Goal: Task Accomplishment & Management: Manage account settings

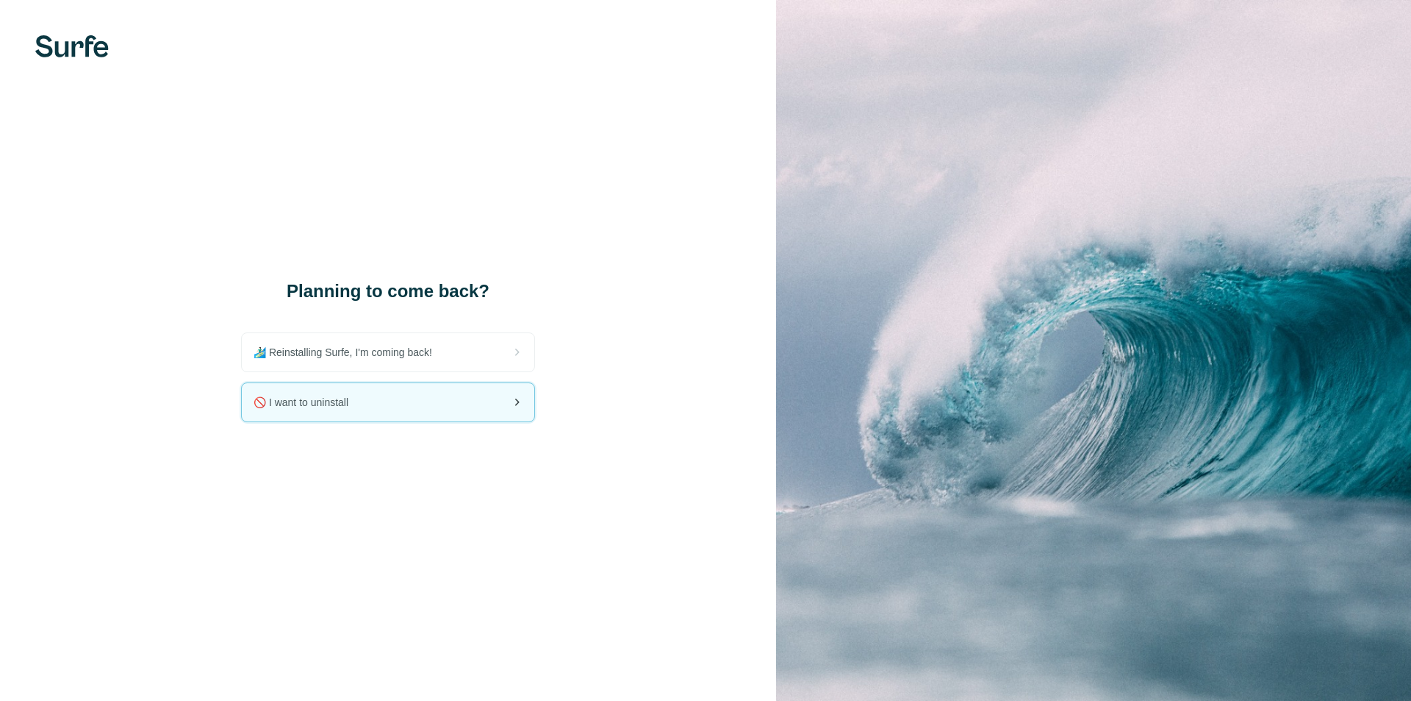
click at [388, 406] on div "🚫 I want to uninstall" at bounding box center [388, 402] width 293 height 38
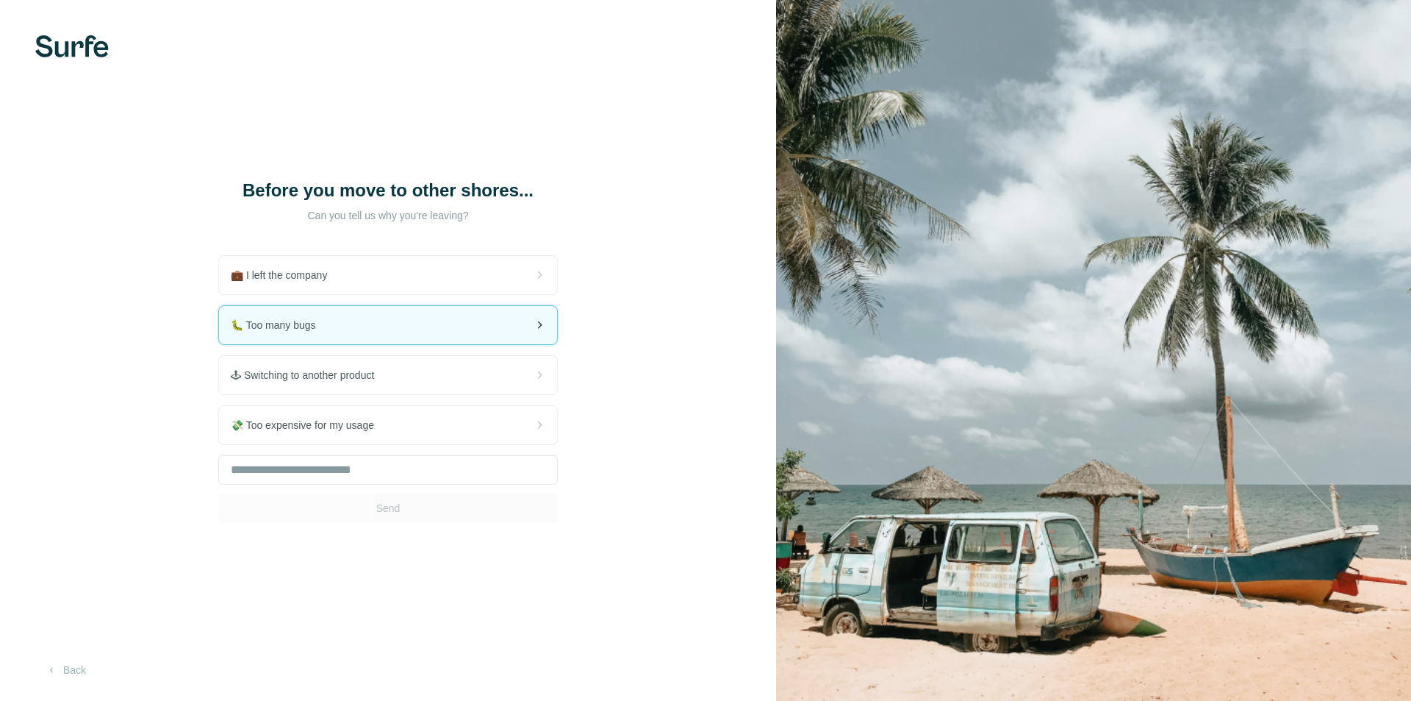
click at [381, 321] on div "🐛 Too many bugs" at bounding box center [388, 325] width 338 height 38
